Goal: Information Seeking & Learning: Find specific fact

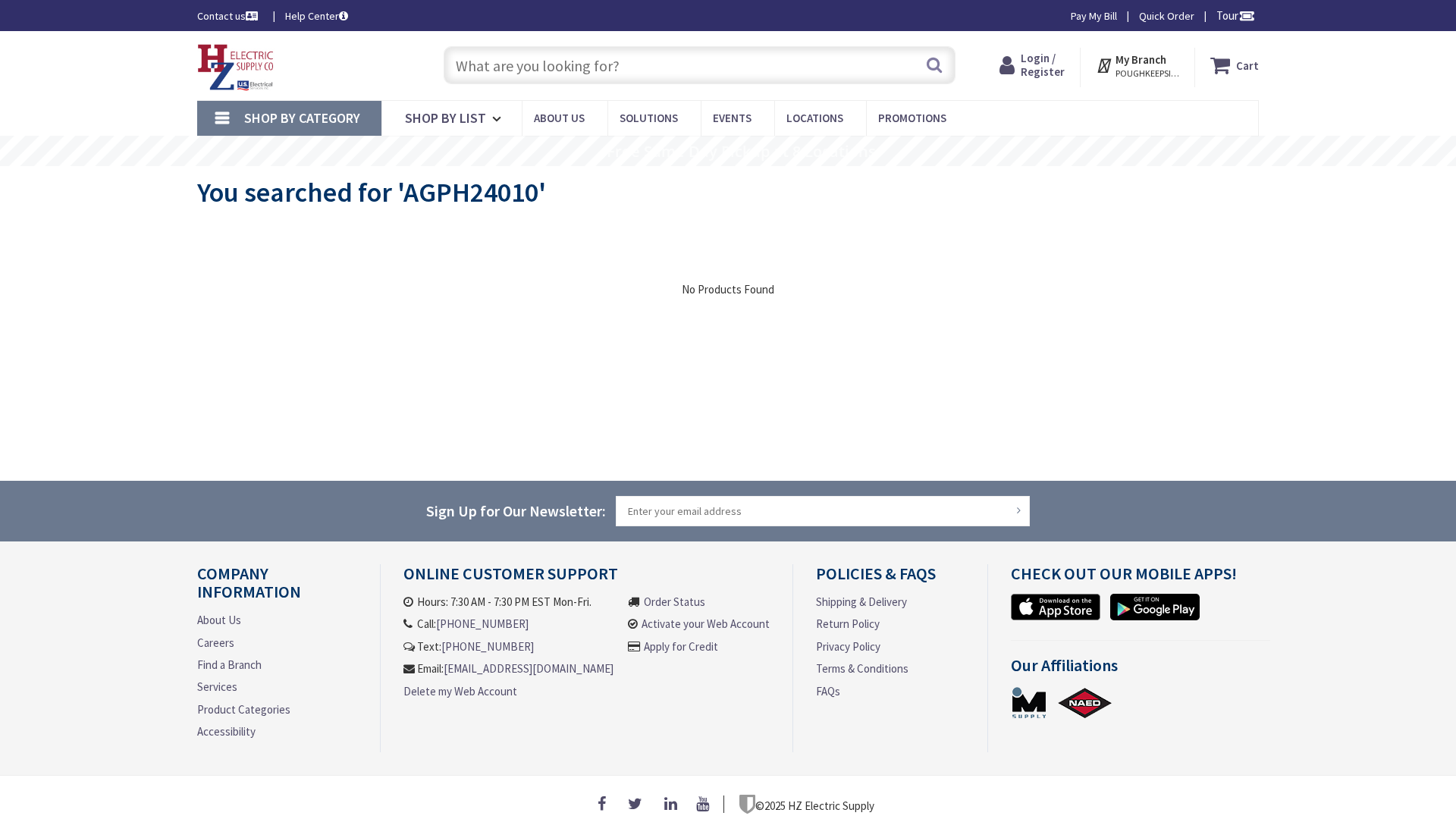
type input "NW 84th St, Miami, FL 33147, USA"
